Goal: Check status

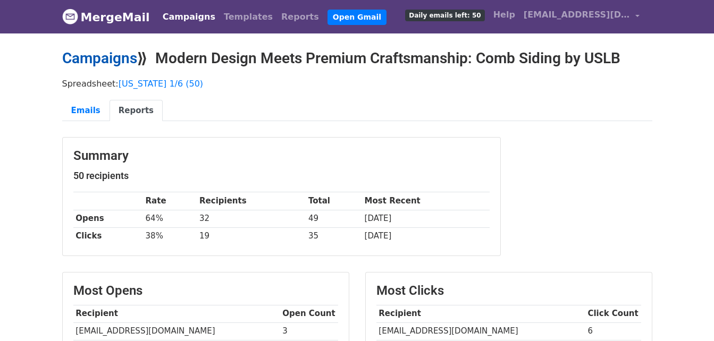
click at [88, 52] on link "Campaigns" at bounding box center [99, 58] width 75 height 18
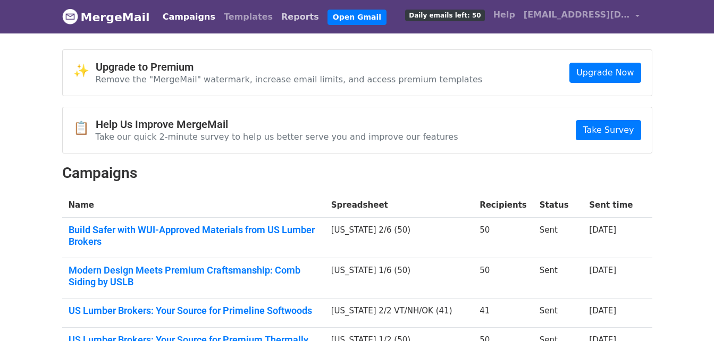
click at [277, 16] on link "Reports" at bounding box center [300, 16] width 46 height 21
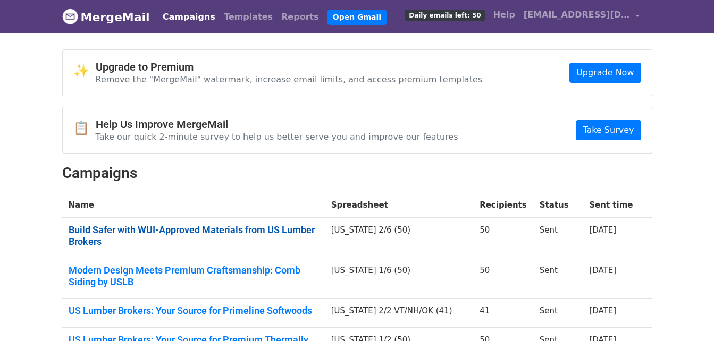
click at [159, 230] on link "Build Safer with WUI-Approved Materials from US Lumber Brokers" at bounding box center [194, 235] width 250 height 23
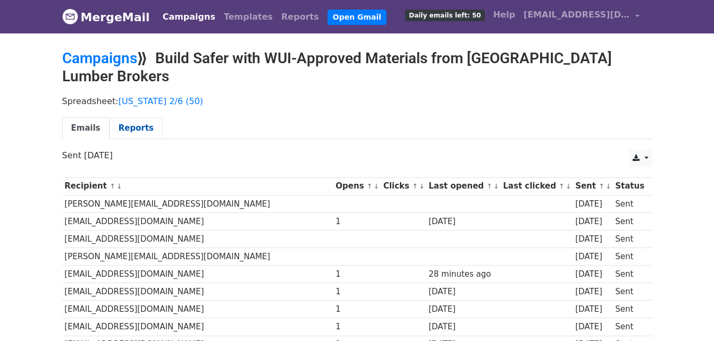
click at [123, 117] on link "Reports" at bounding box center [135, 128] width 53 height 22
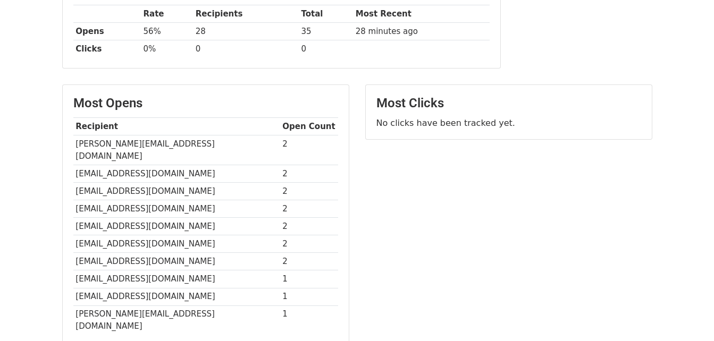
scroll to position [213, 0]
